Goal: Task Accomplishment & Management: Use online tool/utility

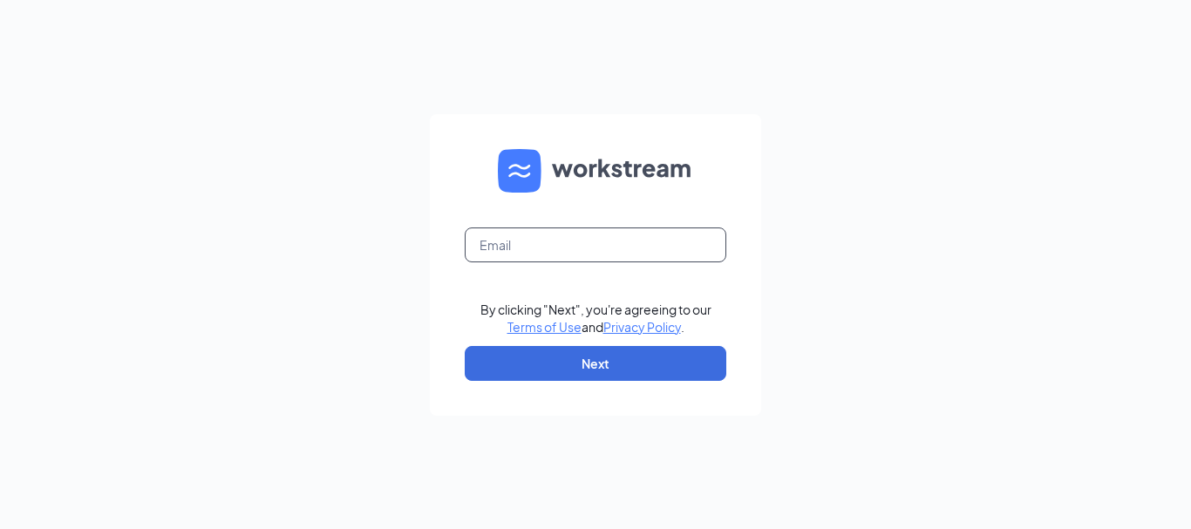
click at [597, 255] on input "text" at bounding box center [596, 245] width 262 height 35
type input "nickhennen@diyaholdings.com"
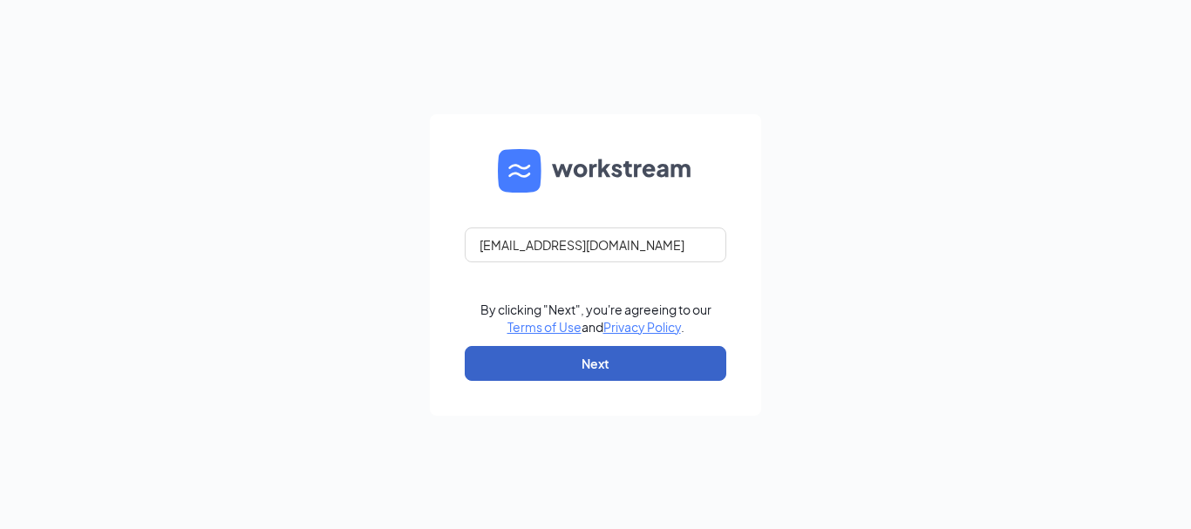
click at [589, 358] on button "Next" at bounding box center [596, 363] width 262 height 35
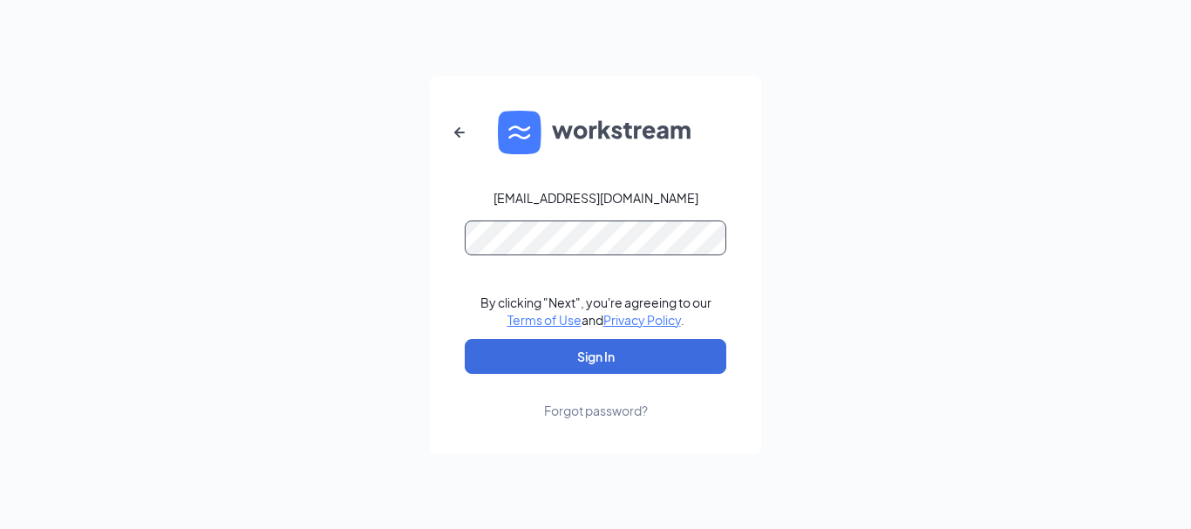
click at [465, 339] on button "Sign In" at bounding box center [596, 356] width 262 height 35
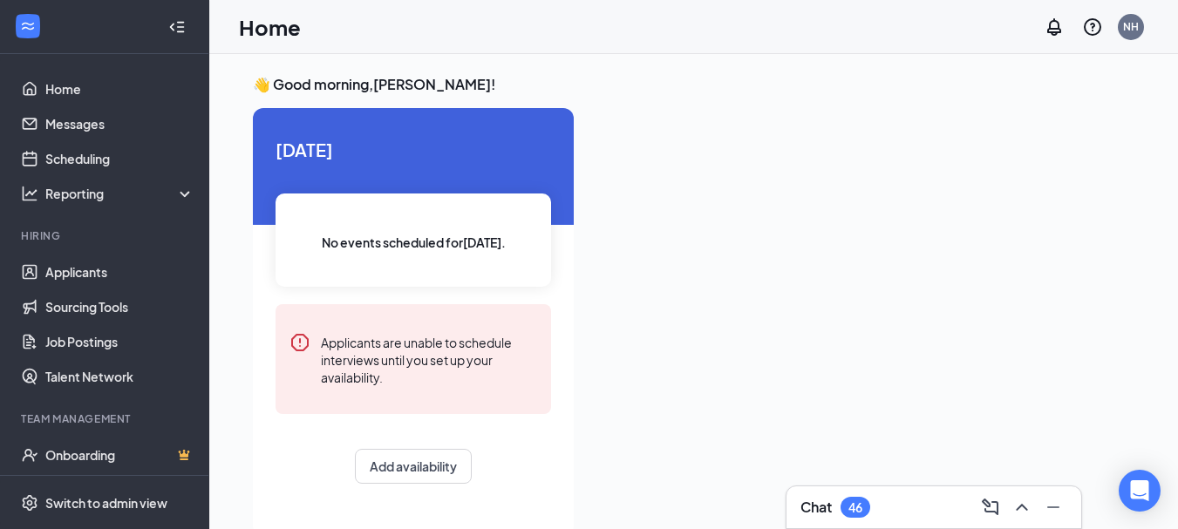
scroll to position [37, 0]
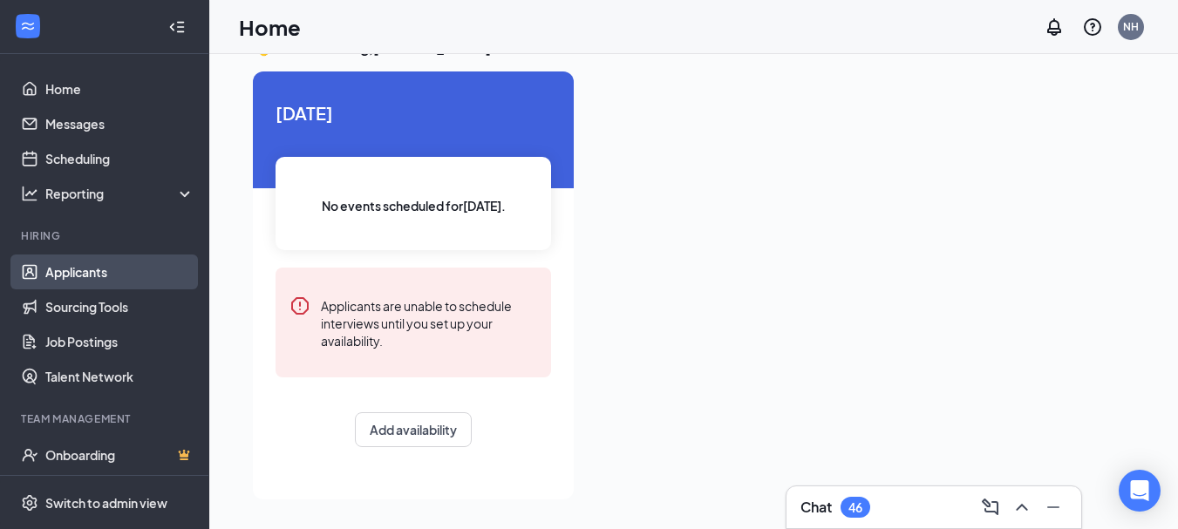
click at [96, 276] on link "Applicants" at bounding box center [119, 272] width 149 height 35
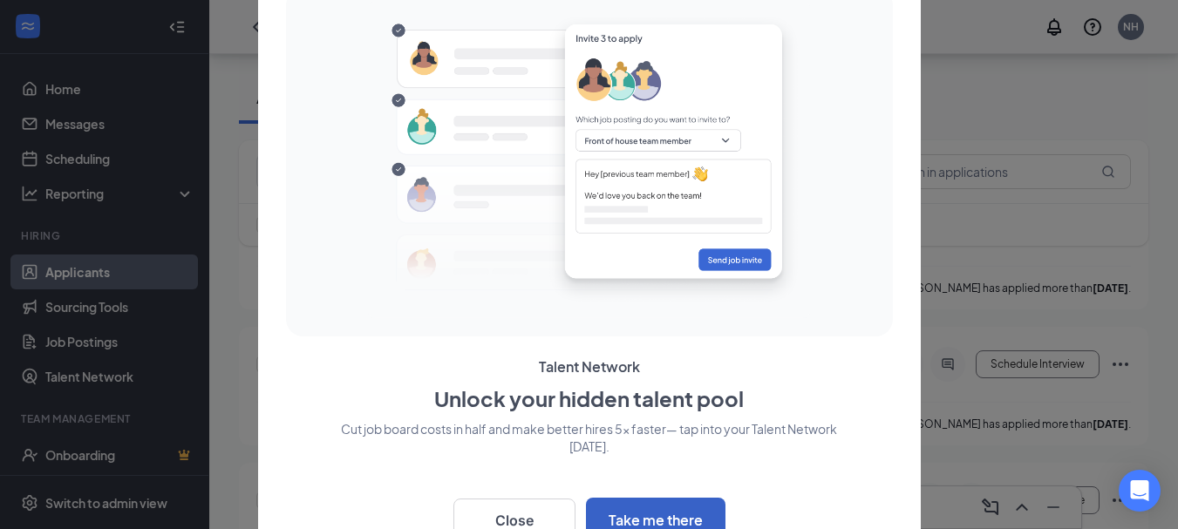
scroll to position [262, 0]
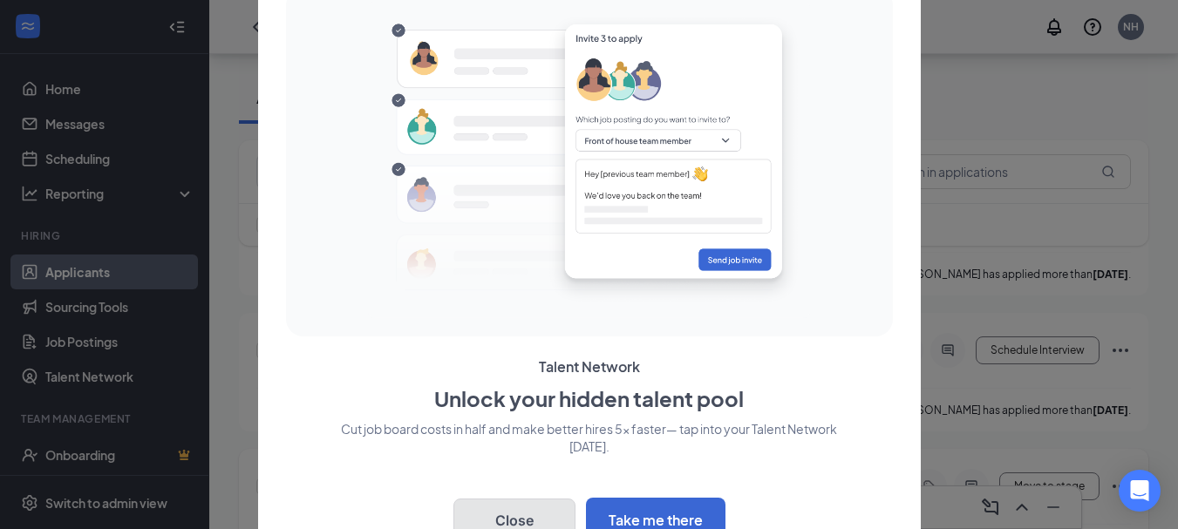
click at [548, 521] on button "Close" at bounding box center [514, 521] width 122 height 44
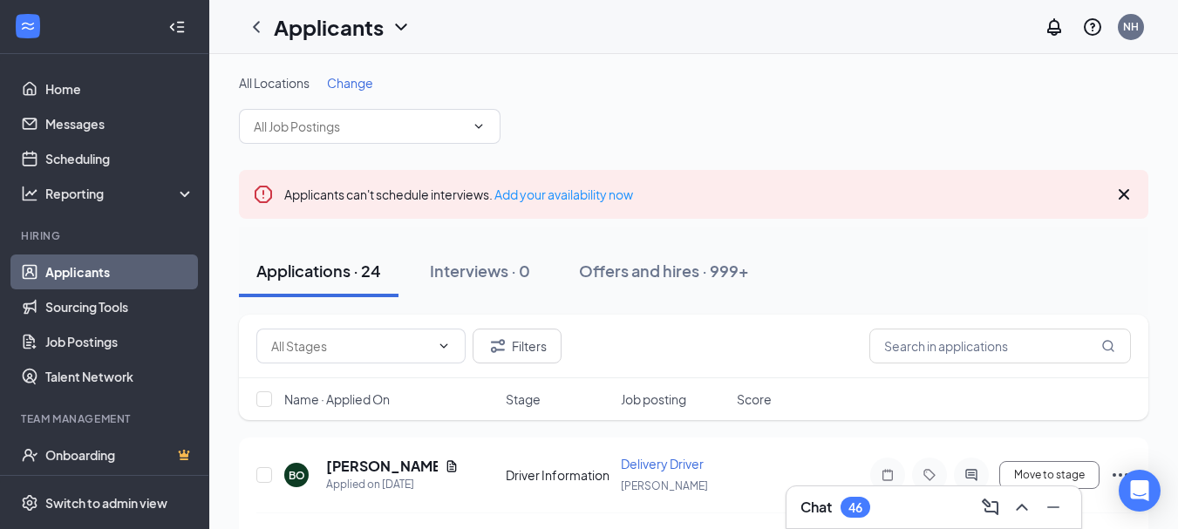
scroll to position [0, 0]
click at [981, 353] on input "text" at bounding box center [1000, 347] width 262 height 35
type input "[PERSON_NAME]"
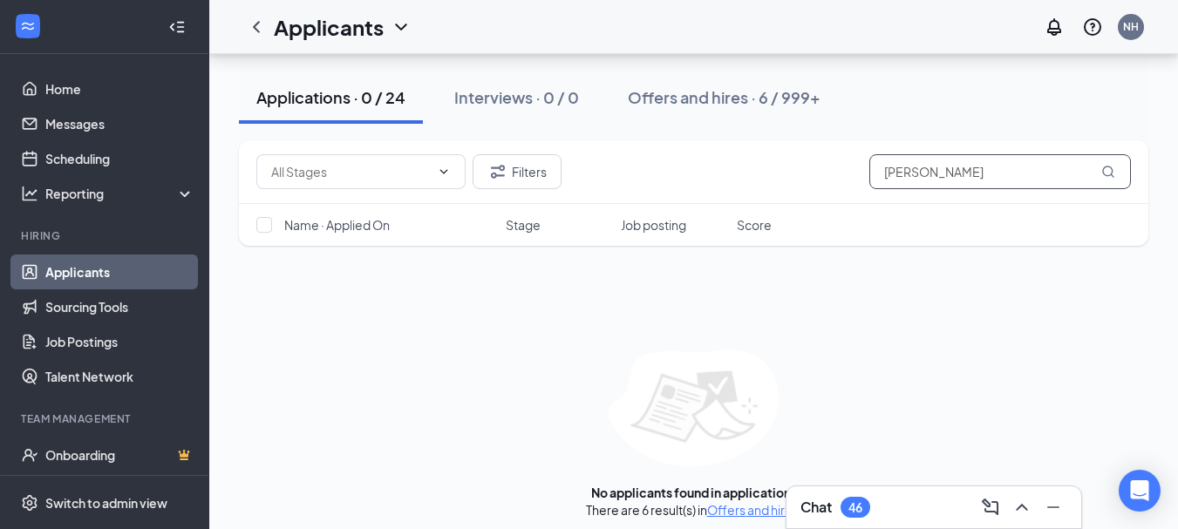
scroll to position [204, 0]
